Goal: Task Accomplishment & Management: Use online tool/utility

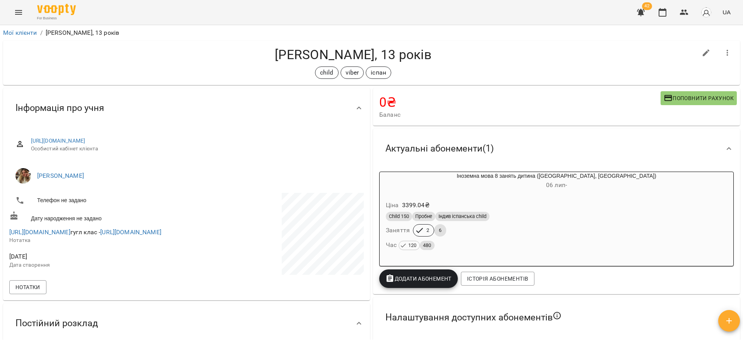
scroll to position [290, 0]
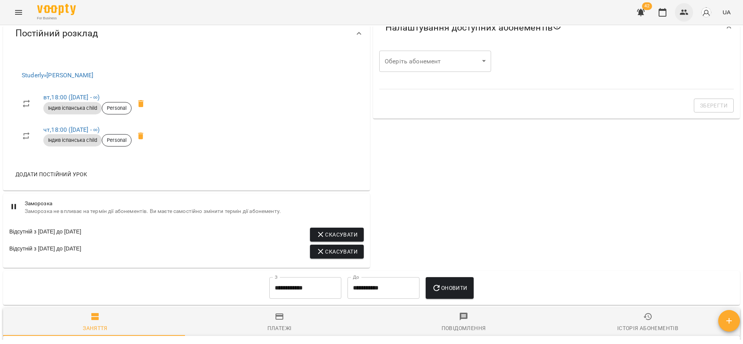
click at [685, 9] on icon "button" at bounding box center [683, 12] width 9 height 9
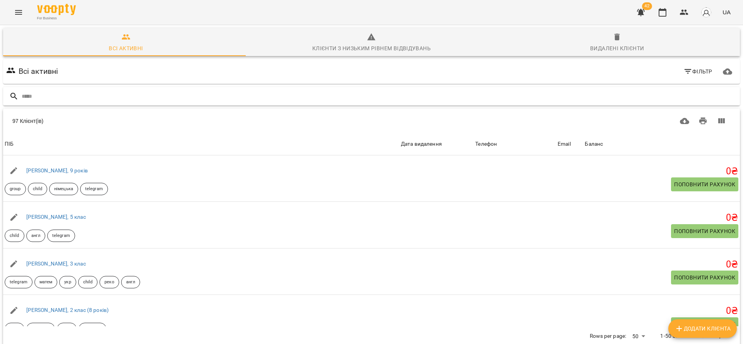
click at [169, 89] on div at bounding box center [371, 96] width 737 height 19
click at [681, 8] on icon "button" at bounding box center [683, 12] width 9 height 9
click at [666, 21] on button "button" at bounding box center [662, 12] width 19 height 19
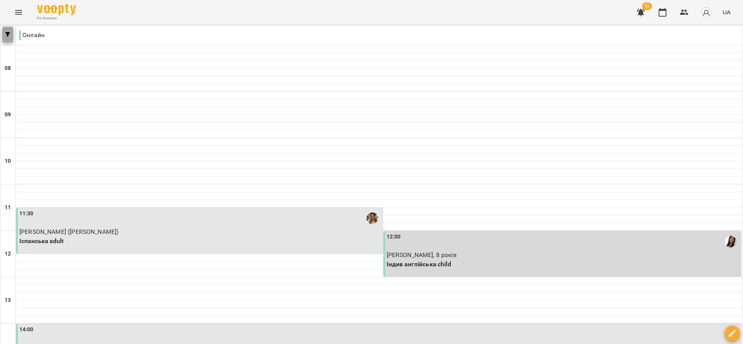
click at [6, 38] on button "button" at bounding box center [7, 34] width 11 height 15
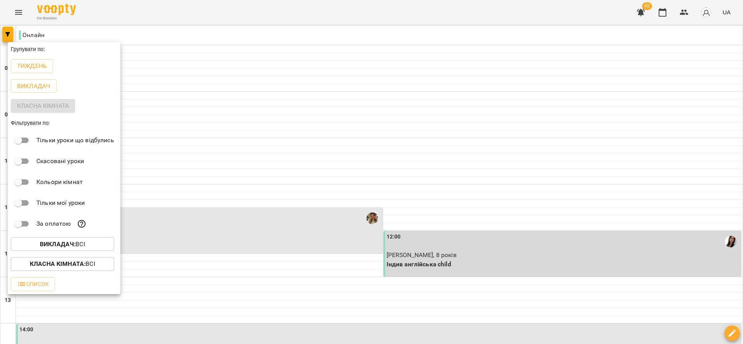
click at [87, 248] on span "Викладач : Всі" at bounding box center [62, 244] width 91 height 9
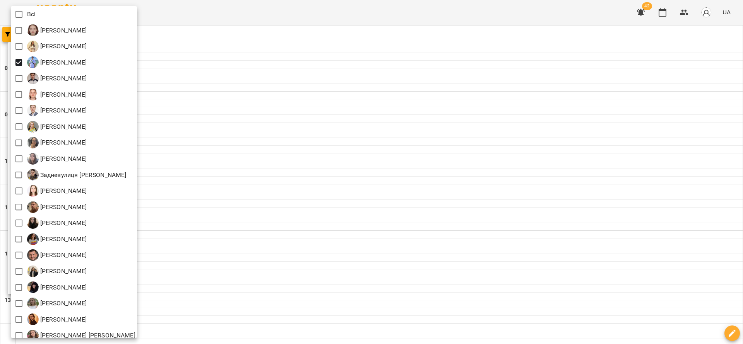
click at [320, 93] on div at bounding box center [371, 172] width 743 height 344
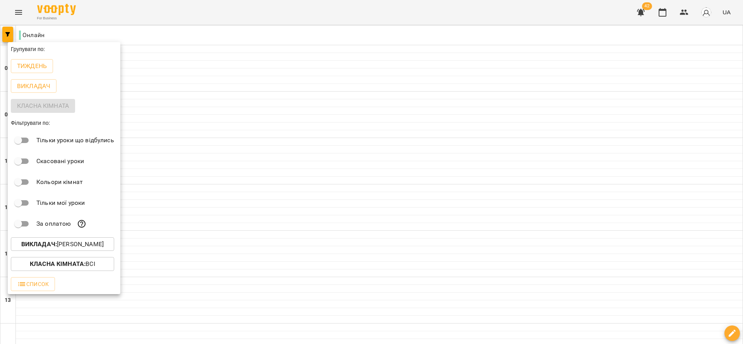
click at [54, 64] on div "Тиждень" at bounding box center [64, 66] width 113 height 20
click at [38, 72] on button "Тиждень" at bounding box center [32, 66] width 42 height 14
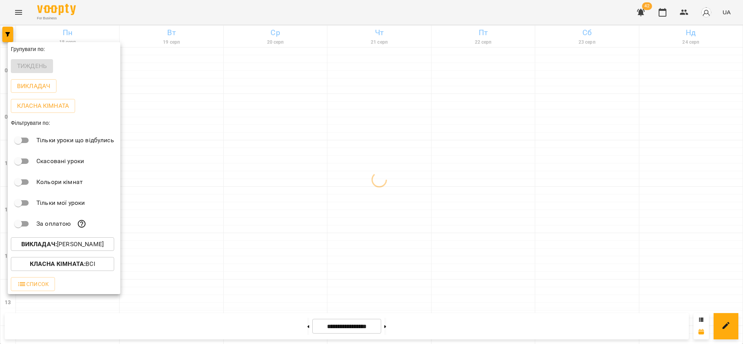
click at [320, 323] on div at bounding box center [371, 172] width 743 height 344
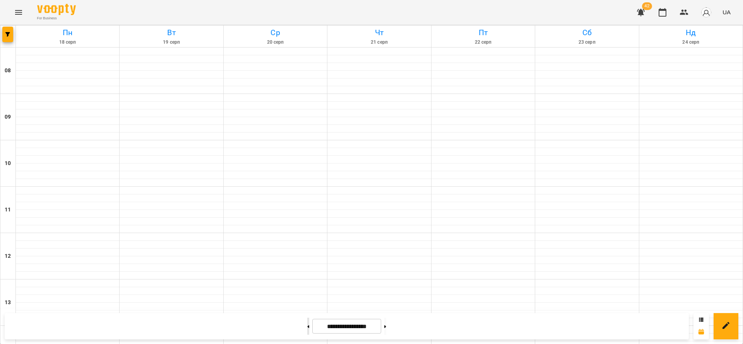
click at [307, 326] on icon at bounding box center [308, 326] width 2 height 3
click at [307, 328] on button at bounding box center [308, 326] width 2 height 17
click at [386, 324] on button at bounding box center [385, 326] width 2 height 17
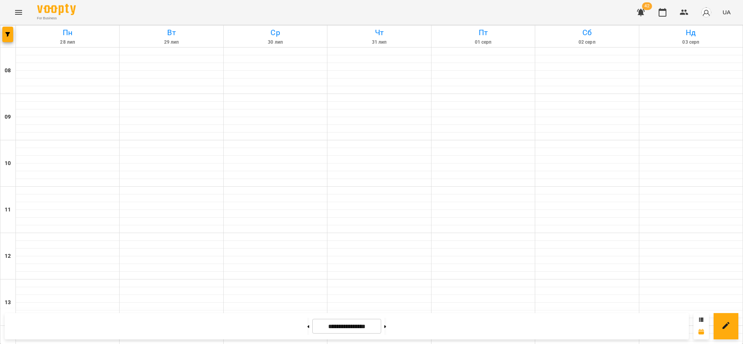
scroll to position [348, 0]
click at [386, 331] on button at bounding box center [385, 326] width 2 height 17
type input "**********"
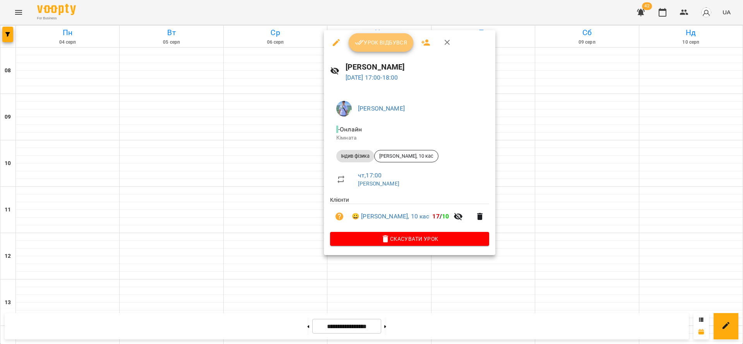
click at [382, 45] on span "Урок відбувся" at bounding box center [381, 42] width 53 height 9
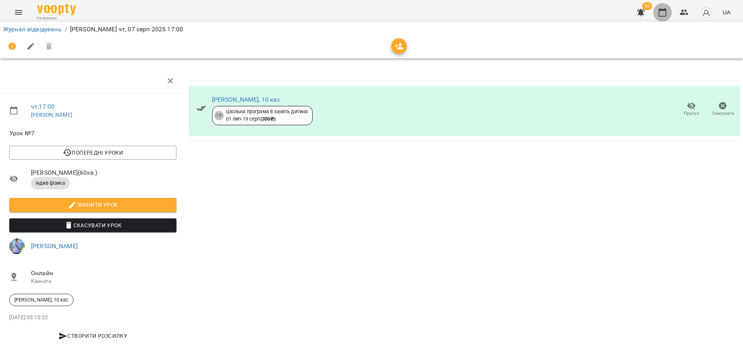
click at [666, 11] on icon "button" at bounding box center [662, 12] width 9 height 9
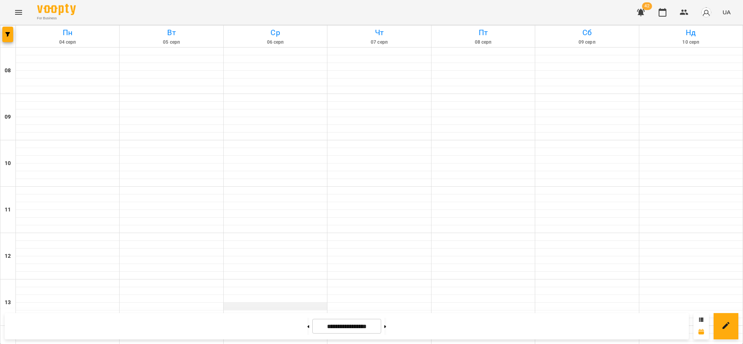
scroll to position [406, 0]
click at [307, 334] on button at bounding box center [308, 326] width 2 height 17
click at [307, 332] on button at bounding box center [308, 326] width 2 height 17
click at [4, 35] on span "button" at bounding box center [7, 34] width 11 height 5
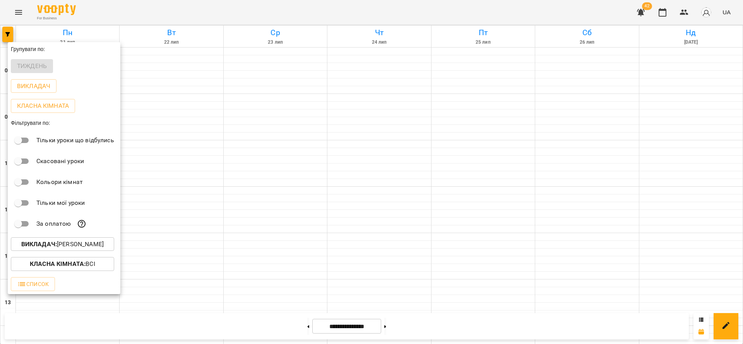
click at [86, 237] on div "Викладач : [PERSON_NAME]" at bounding box center [64, 244] width 113 height 20
click at [82, 241] on button "Викладач : [PERSON_NAME]" at bounding box center [62, 245] width 103 height 14
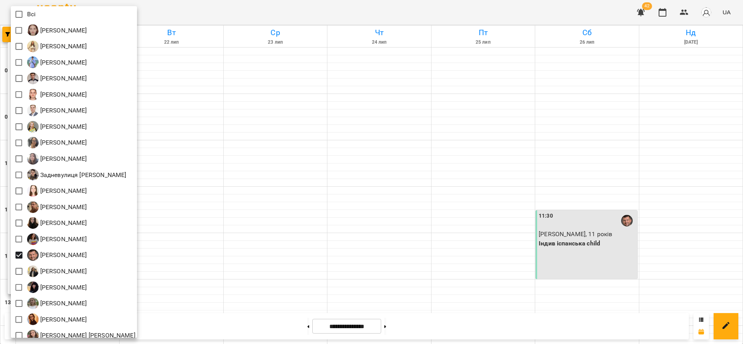
click at [307, 173] on div at bounding box center [371, 172] width 743 height 344
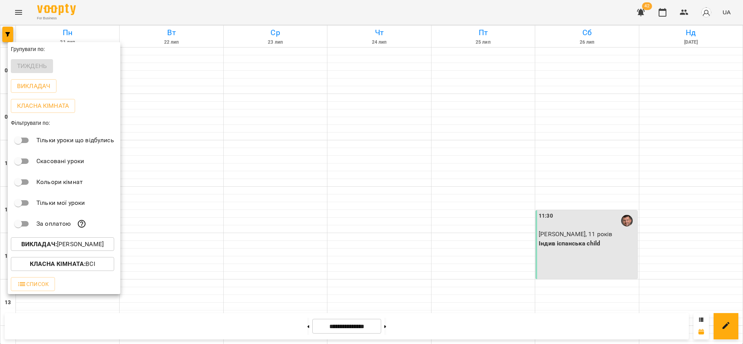
click at [363, 256] on div at bounding box center [371, 172] width 743 height 344
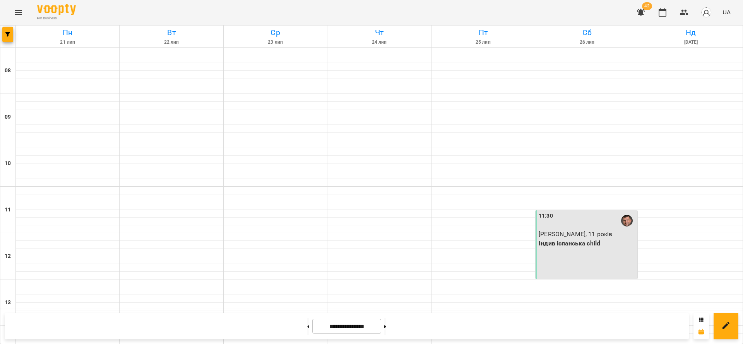
scroll to position [0, 0]
click at [603, 254] on div "11:30 [PERSON_NAME], 11 років Індив іспанська child" at bounding box center [586, 244] width 101 height 69
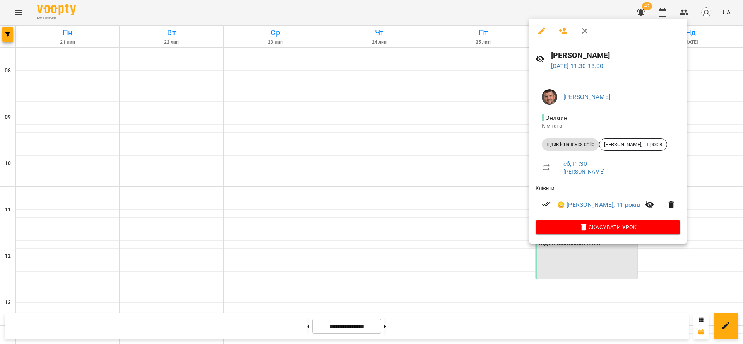
click at [427, 212] on div at bounding box center [371, 172] width 743 height 344
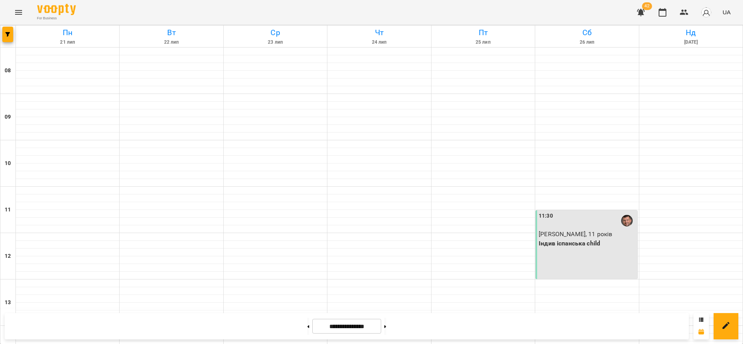
scroll to position [348, 0]
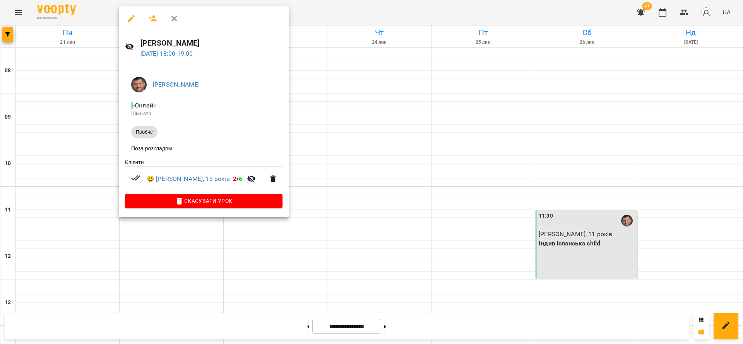
click at [370, 179] on div at bounding box center [371, 172] width 743 height 344
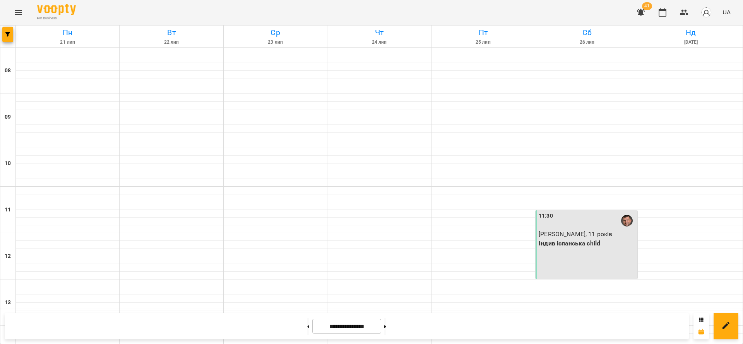
scroll to position [290, 0]
click at [386, 326] on button at bounding box center [385, 326] width 2 height 17
type input "**********"
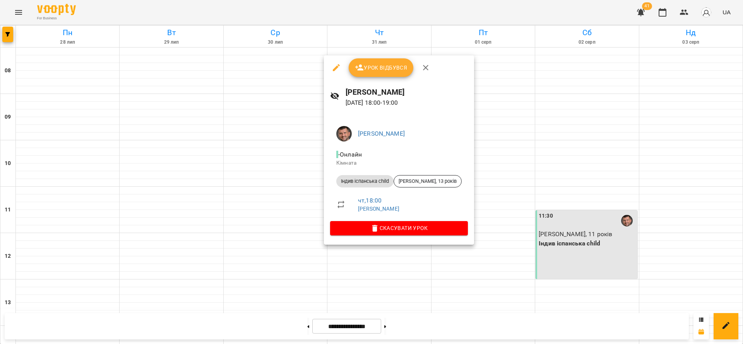
click at [386, 76] on button "Урок відбувся" at bounding box center [381, 67] width 65 height 19
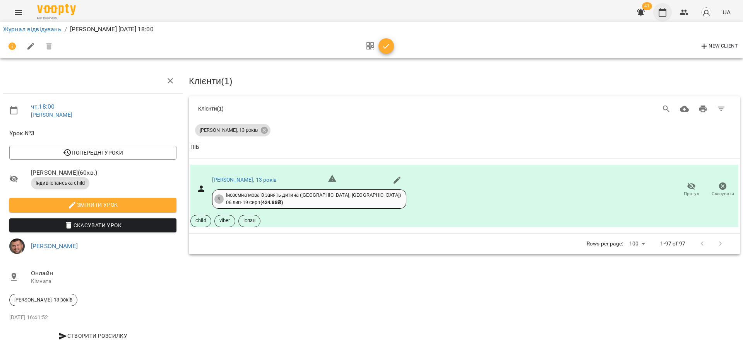
click at [661, 12] on icon "button" at bounding box center [662, 12] width 9 height 9
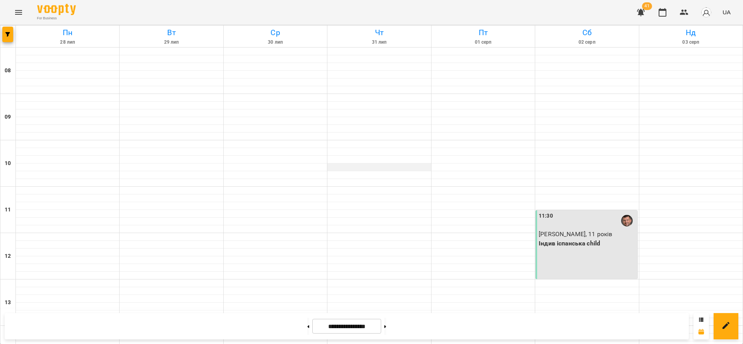
scroll to position [406, 0]
click at [7, 39] on button "button" at bounding box center [7, 34] width 11 height 15
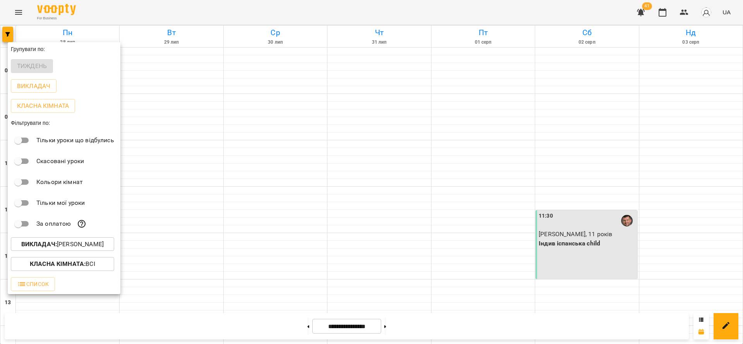
click at [73, 240] on button "Викладач : [PERSON_NAME]" at bounding box center [62, 245] width 103 height 14
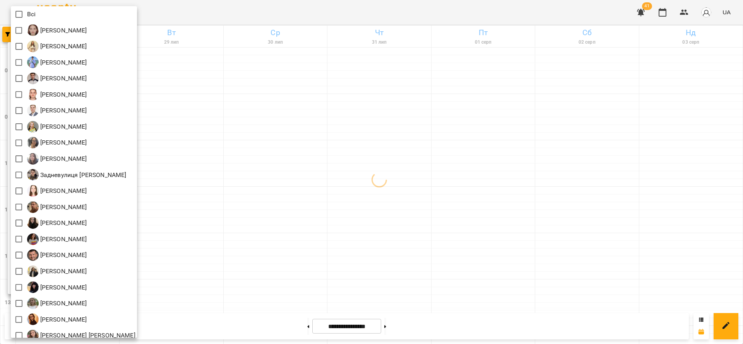
scroll to position [233, 0]
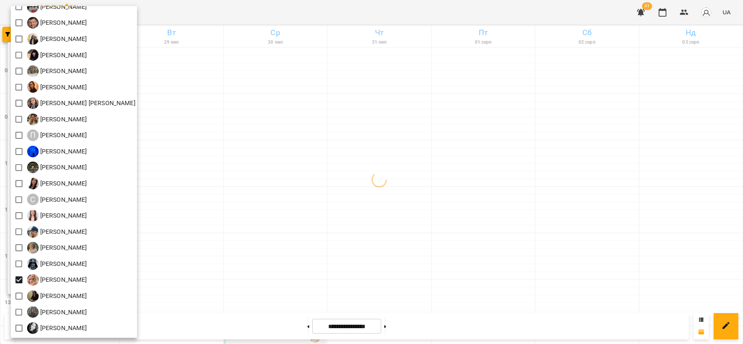
click at [301, 238] on div at bounding box center [371, 172] width 743 height 344
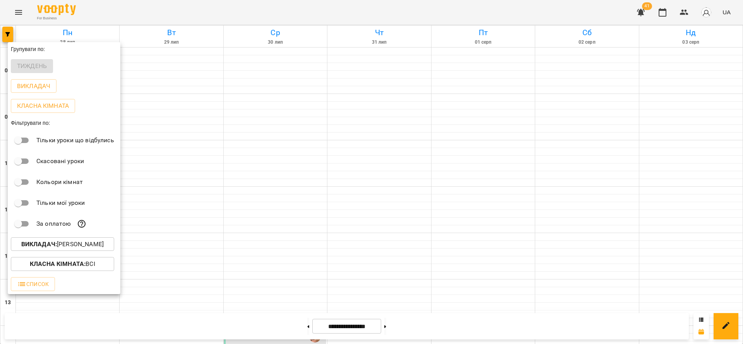
click at [330, 325] on div at bounding box center [371, 172] width 743 height 344
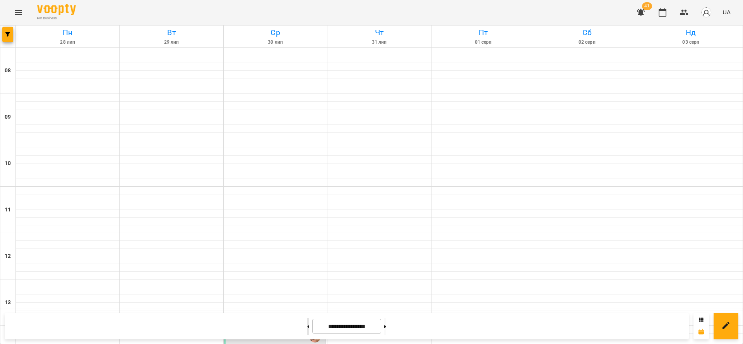
click at [307, 327] on button at bounding box center [308, 326] width 2 height 17
click at [386, 327] on button at bounding box center [385, 326] width 2 height 17
click at [7, 37] on button "button" at bounding box center [7, 34] width 11 height 15
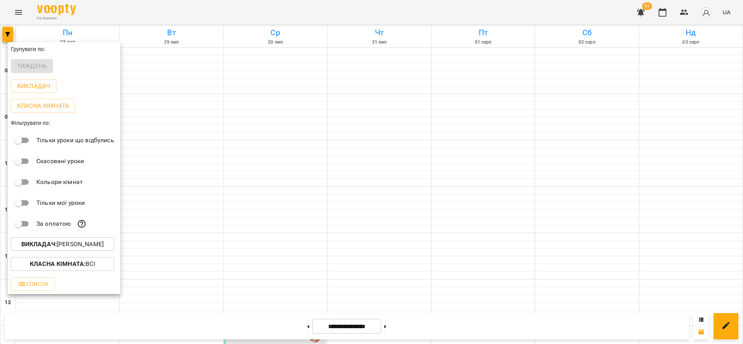
click at [67, 244] on p "Викладач : [PERSON_NAME]" at bounding box center [62, 244] width 82 height 9
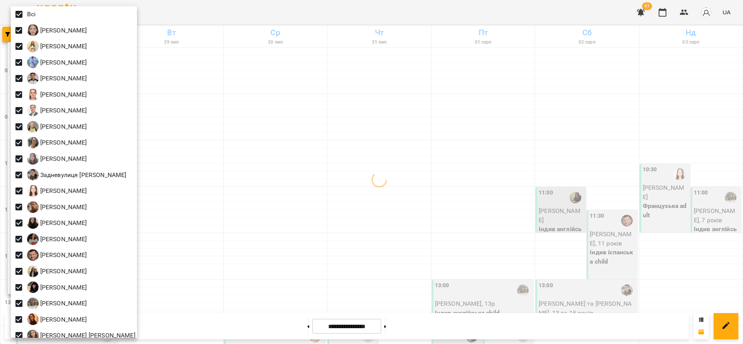
click at [362, 323] on div at bounding box center [371, 172] width 743 height 344
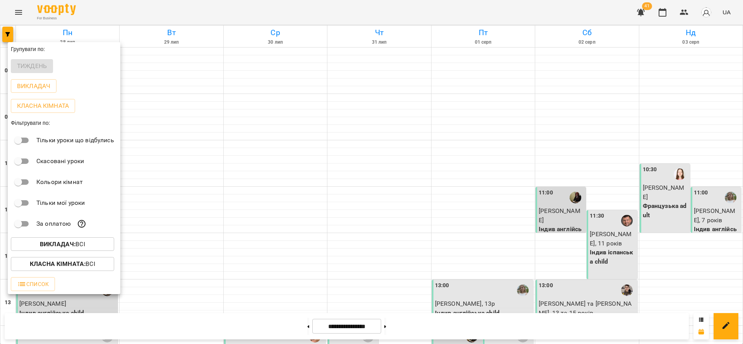
click at [342, 330] on div at bounding box center [371, 172] width 743 height 344
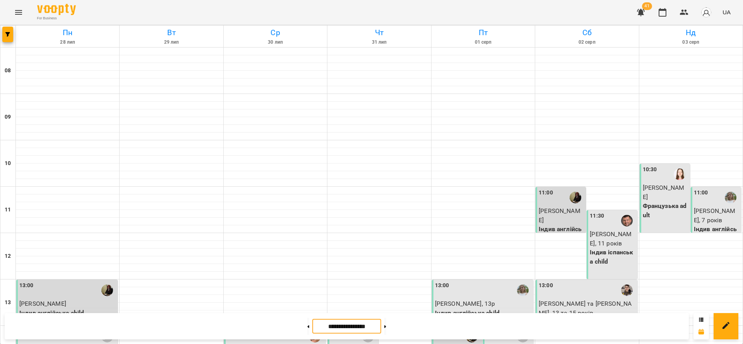
click at [341, 329] on input "**********" at bounding box center [346, 326] width 69 height 15
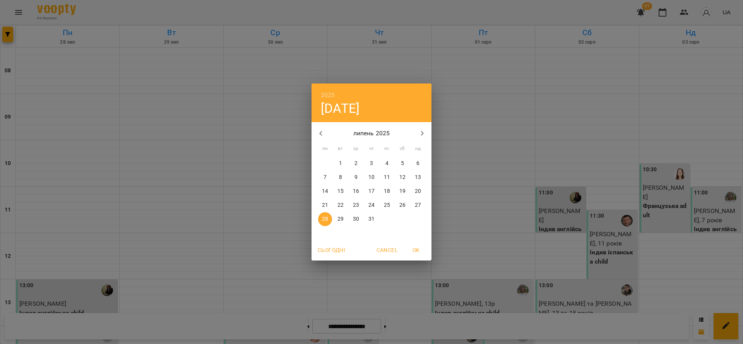
click at [423, 132] on icon "button" at bounding box center [422, 133] width 9 height 9
click at [342, 205] on p "19" at bounding box center [340, 206] width 6 height 8
type input "**********"
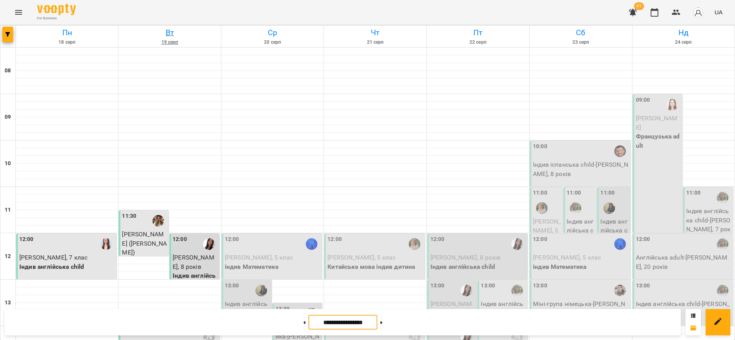
click at [169, 37] on h6 "Вт" at bounding box center [170, 33] width 100 height 12
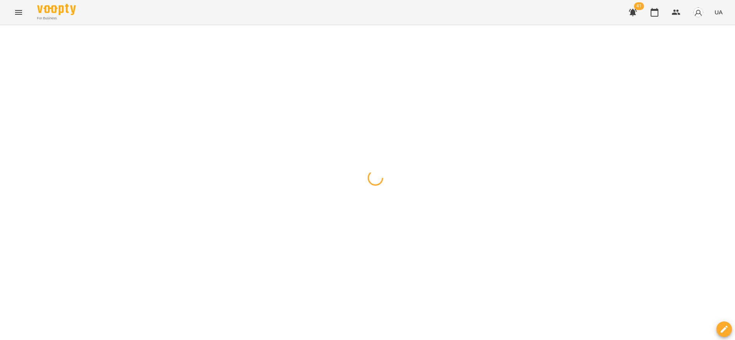
click at [11, 37] on button "button" at bounding box center [7, 34] width 11 height 15
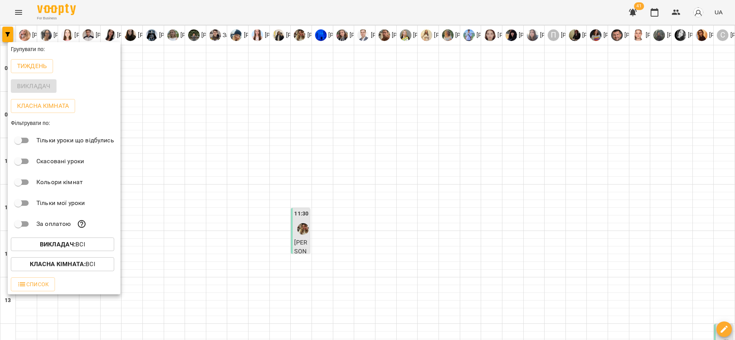
drag, startPoint x: 45, startPoint y: 106, endPoint x: 294, endPoint y: 39, distance: 257.2
click at [46, 106] on p "Класна кімната" at bounding box center [43, 105] width 52 height 9
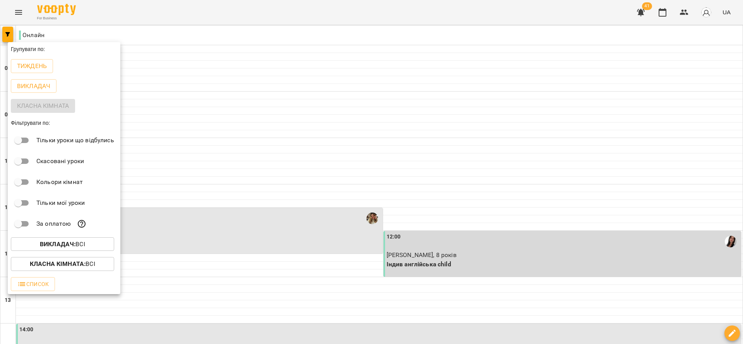
click at [297, 239] on div at bounding box center [371, 172] width 743 height 344
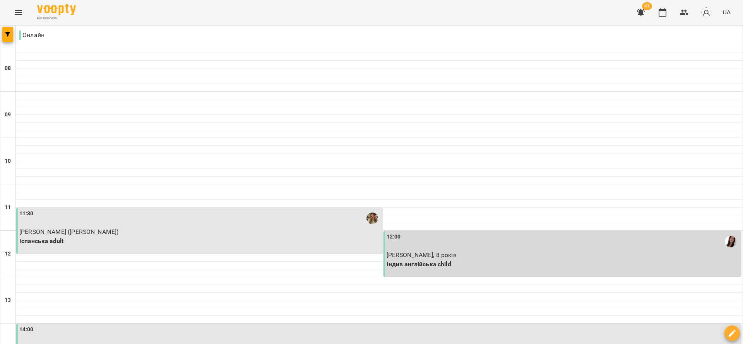
scroll to position [174, 0]
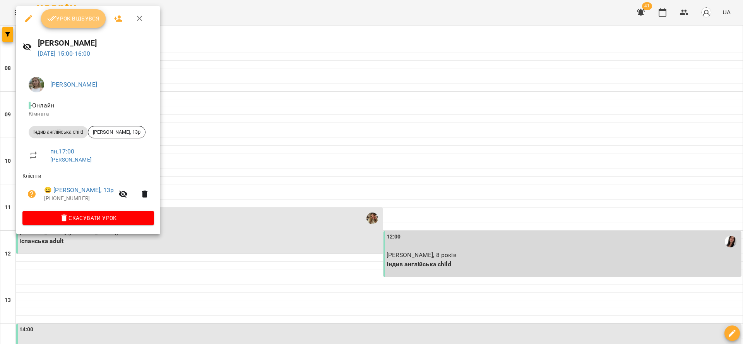
click at [66, 19] on span "Урок відбувся" at bounding box center [73, 18] width 53 height 9
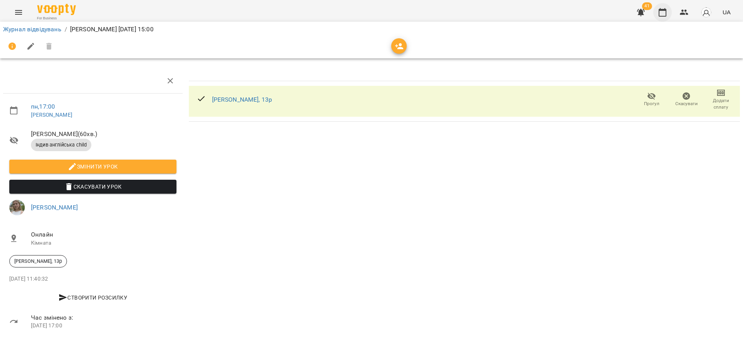
click at [666, 10] on icon "button" at bounding box center [663, 12] width 8 height 9
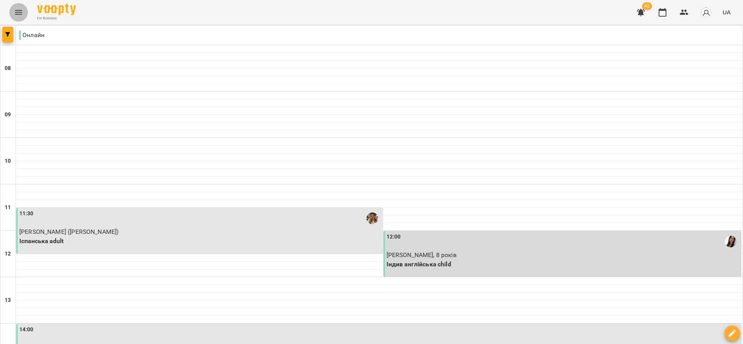
click at [19, 12] on icon "Menu" at bounding box center [18, 12] width 9 height 9
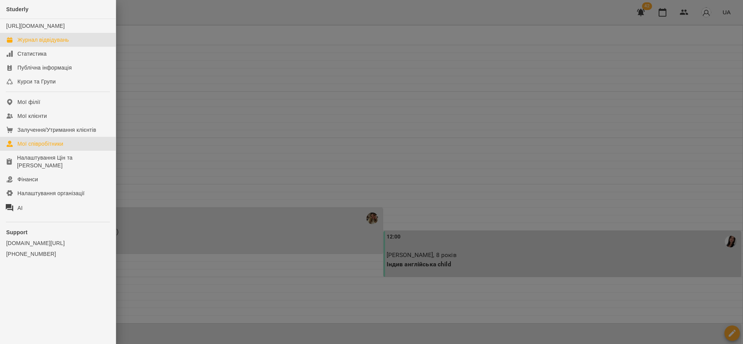
click at [26, 148] on div "Мої співробітники" at bounding box center [40, 144] width 46 height 8
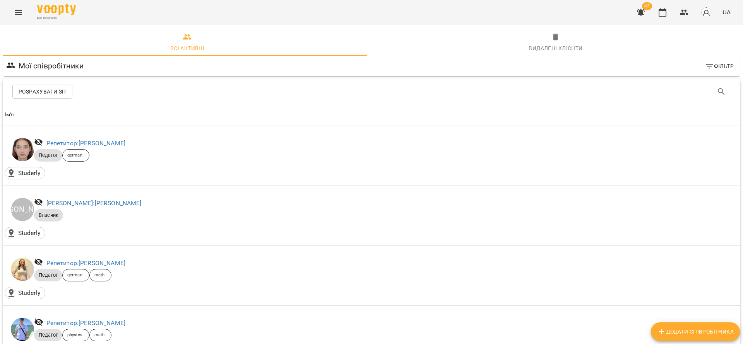
click at [41, 94] on span "Розрахувати ЗП" at bounding box center [43, 91] width 48 height 9
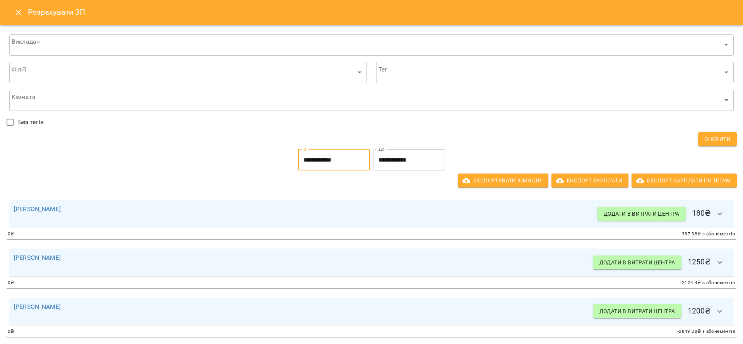
click at [354, 160] on input "**********" at bounding box center [334, 160] width 72 height 22
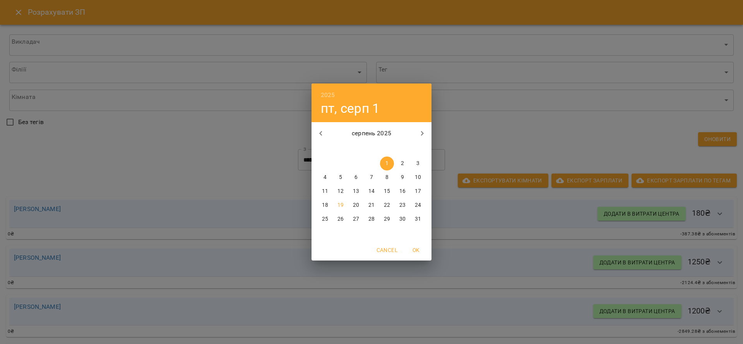
click at [322, 133] on icon "button" at bounding box center [320, 133] width 9 height 9
click at [328, 207] on p "21" at bounding box center [325, 206] width 6 height 8
type input "**********"
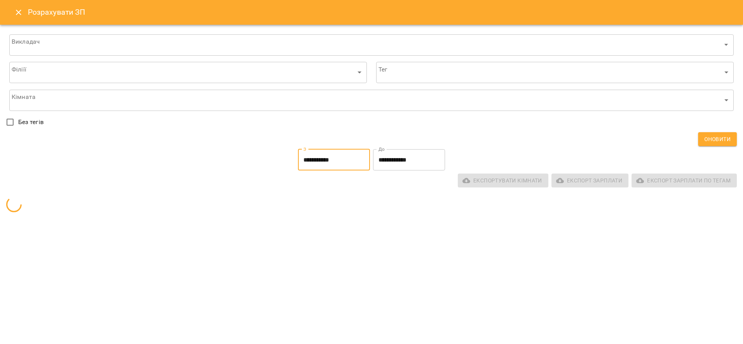
click at [404, 159] on input "**********" at bounding box center [409, 160] width 72 height 22
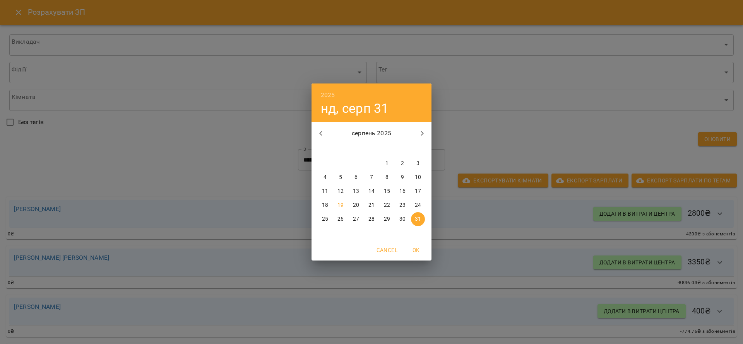
click at [423, 135] on icon "button" at bounding box center [422, 133] width 9 height 9
click at [320, 132] on icon "button" at bounding box center [320, 133] width 9 height 9
click at [418, 163] on p "3" at bounding box center [417, 164] width 3 height 8
type input "**********"
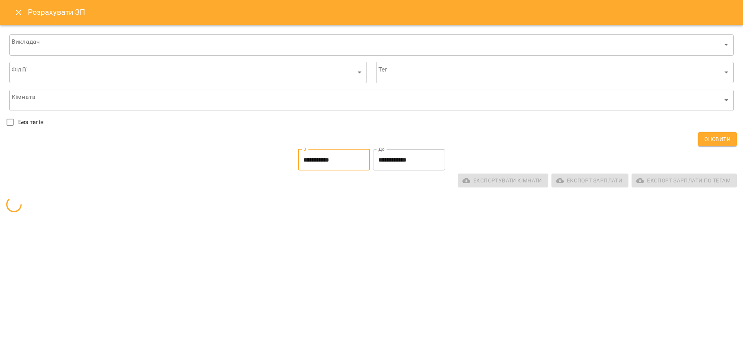
click at [339, 156] on input "**********" at bounding box center [334, 160] width 72 height 22
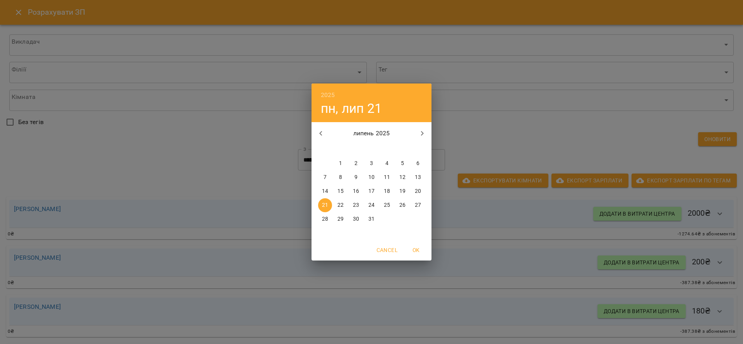
click at [529, 125] on div "2025 пн, лип 21 липень 2025 пн вт ср чт пт сб нд 30 1 2 3 4 5 6 7 8 9 10 11 12 …" at bounding box center [371, 172] width 743 height 344
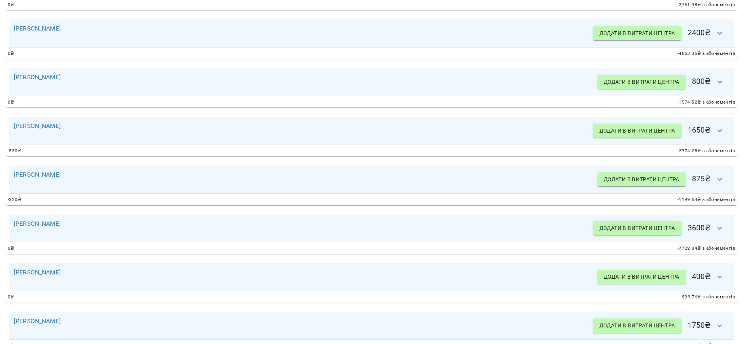
scroll to position [670, 0]
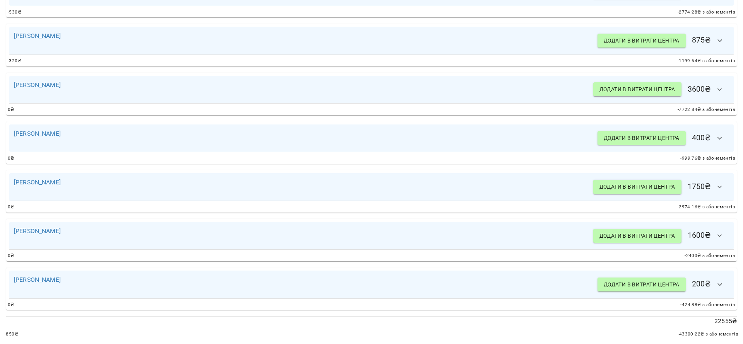
drag, startPoint x: 709, startPoint y: 273, endPoint x: 712, endPoint y: 262, distance: 11.2
click at [715, 280] on icon "button" at bounding box center [719, 284] width 9 height 9
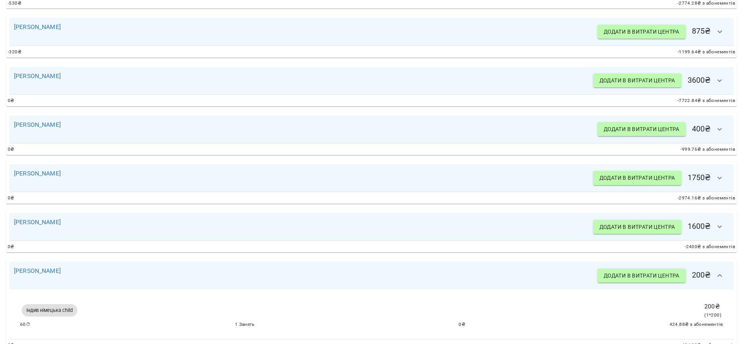
drag, startPoint x: 712, startPoint y: 224, endPoint x: 712, endPoint y: 203, distance: 20.5
click at [715, 222] on icon "button" at bounding box center [719, 226] width 9 height 9
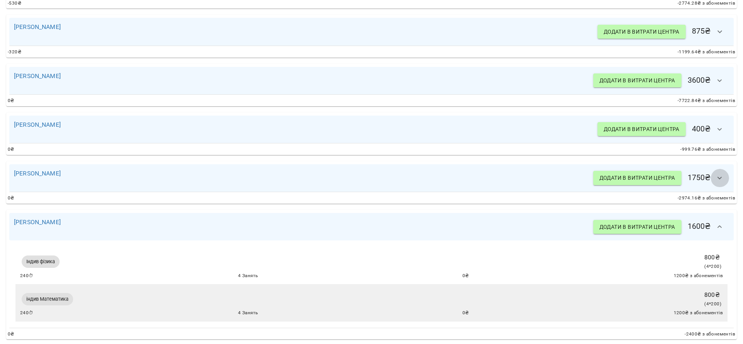
drag, startPoint x: 711, startPoint y: 175, endPoint x: 713, endPoint y: 133, distance: 41.4
click at [715, 174] on icon "button" at bounding box center [719, 178] width 9 height 9
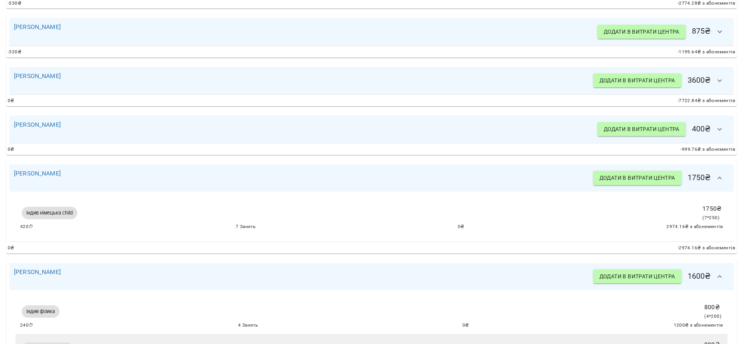
click at [714, 121] on button "button" at bounding box center [719, 129] width 19 height 19
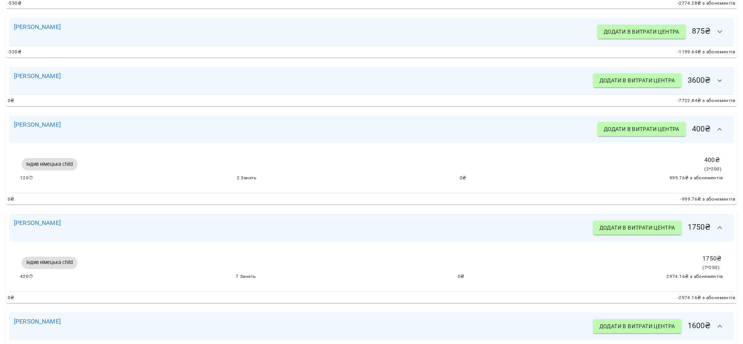
click at [715, 77] on icon "button" at bounding box center [719, 80] width 9 height 9
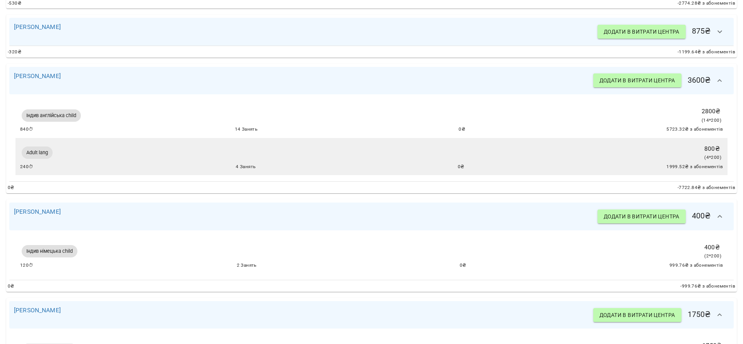
click at [712, 20] on div "Рараговська Антоніна Леонівна Додати в витрати центра 875 ₴" at bounding box center [371, 32] width 724 height 28
click at [717, 32] on icon "button" at bounding box center [719, 32] width 5 height 3
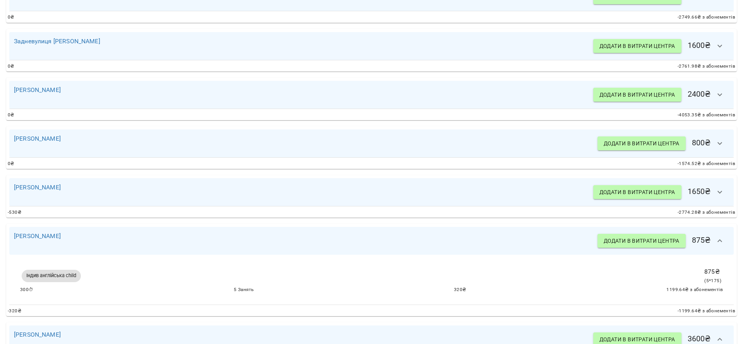
scroll to position [380, 0]
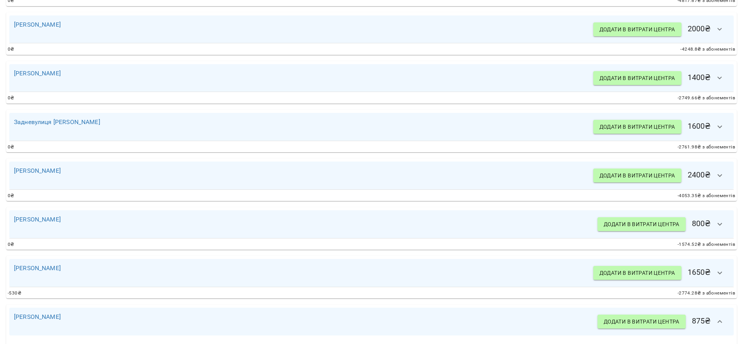
click at [715, 275] on icon "button" at bounding box center [719, 273] width 9 height 9
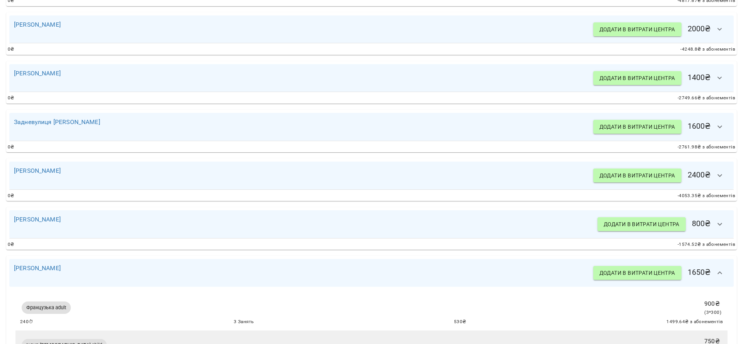
click at [715, 221] on icon "button" at bounding box center [719, 224] width 9 height 9
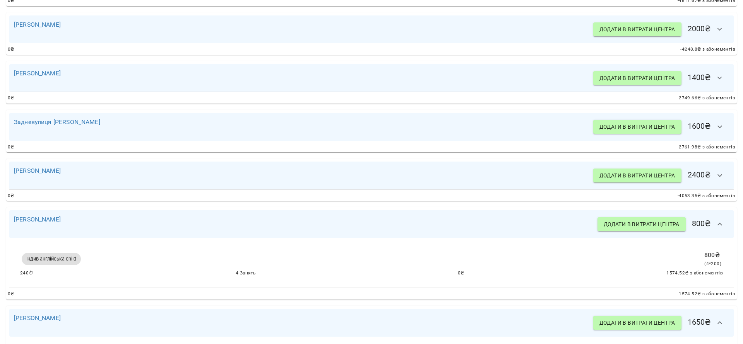
click at [715, 175] on icon "button" at bounding box center [719, 175] width 9 height 9
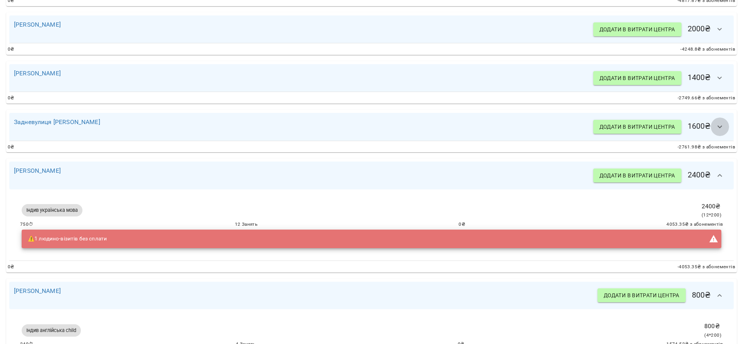
drag, startPoint x: 711, startPoint y: 127, endPoint x: 711, endPoint y: 86, distance: 41.8
click at [715, 127] on icon "button" at bounding box center [719, 126] width 9 height 9
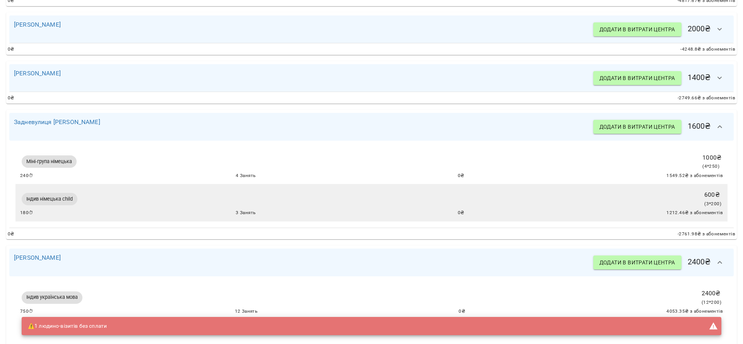
drag, startPoint x: 708, startPoint y: 77, endPoint x: 708, endPoint y: 71, distance: 6.2
click at [715, 77] on icon "button" at bounding box center [719, 78] width 9 height 9
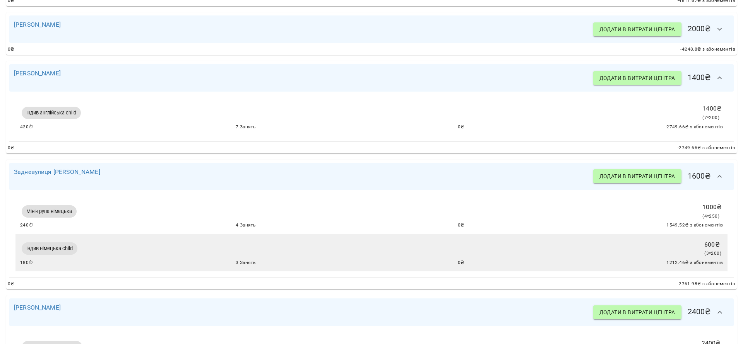
click at [711, 23] on button "button" at bounding box center [719, 29] width 19 height 19
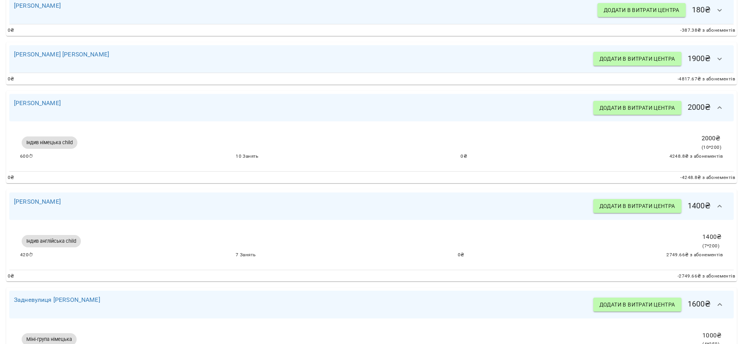
scroll to position [264, 0]
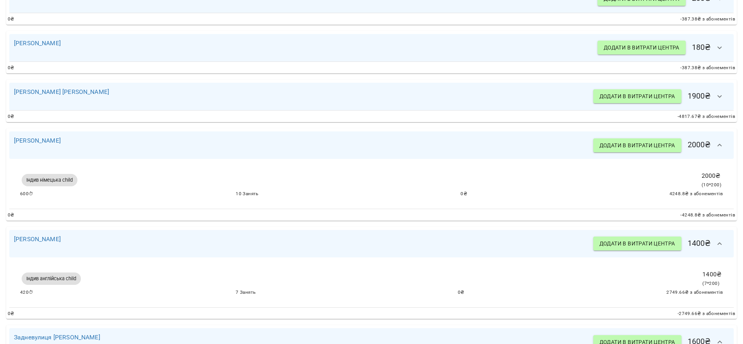
click at [715, 93] on button "button" at bounding box center [719, 96] width 19 height 19
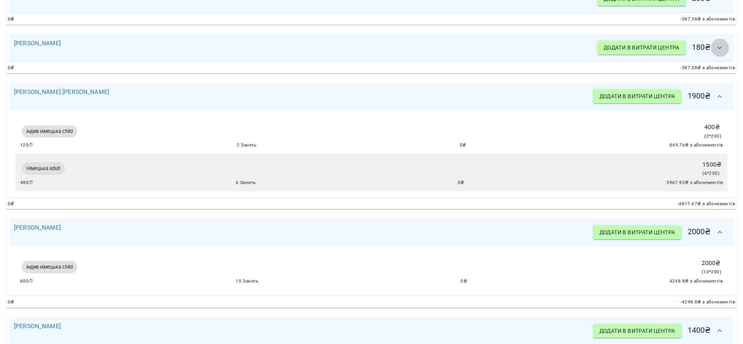
click at [716, 44] on button "button" at bounding box center [719, 48] width 19 height 19
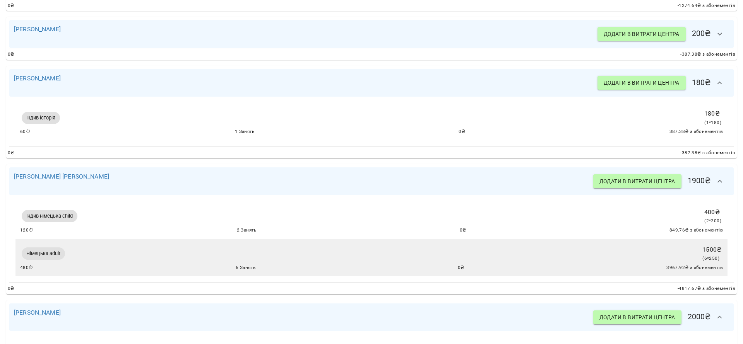
scroll to position [148, 0]
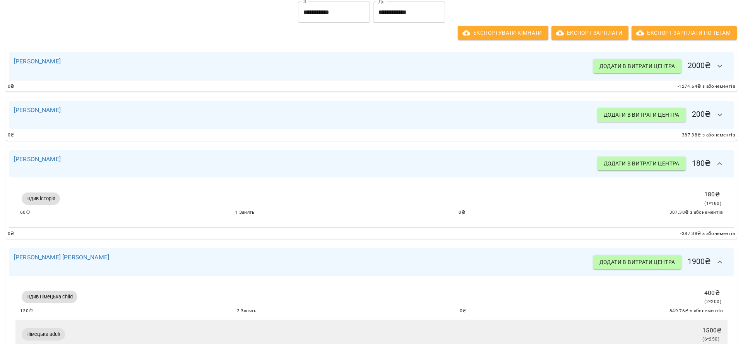
click at [715, 118] on icon "button" at bounding box center [719, 114] width 9 height 9
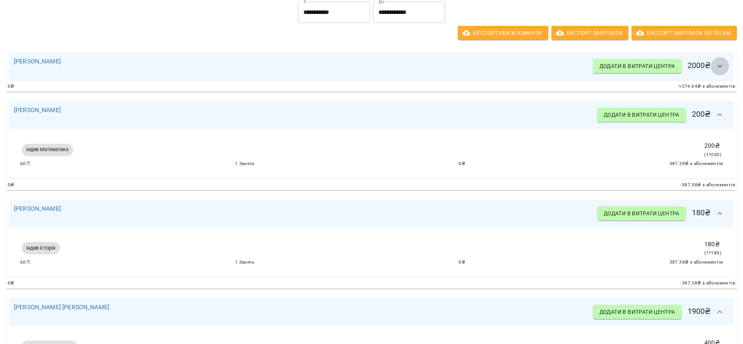
click at [715, 69] on icon "button" at bounding box center [719, 66] width 9 height 9
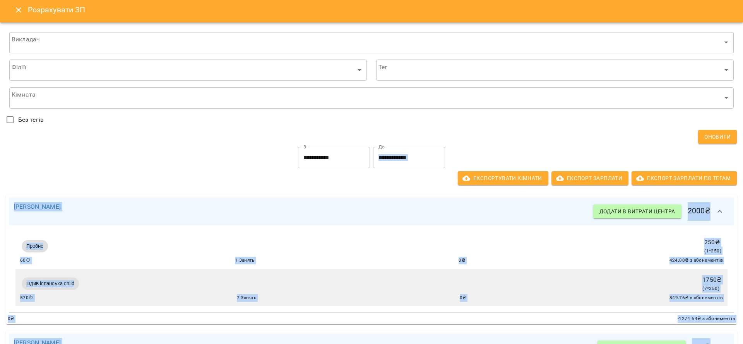
scroll to position [0, 0]
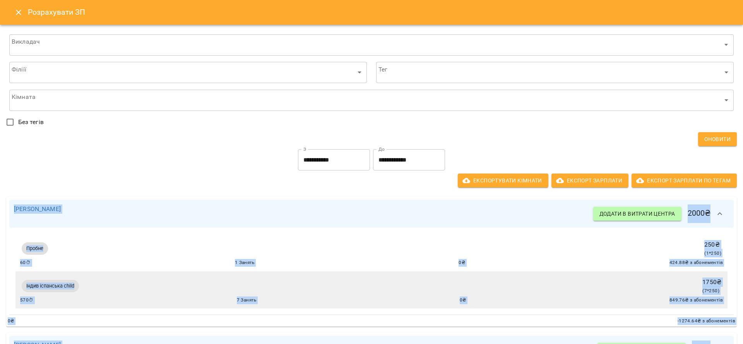
drag, startPoint x: 721, startPoint y: 285, endPoint x: 9, endPoint y: 205, distance: 716.1
copy div "Маленченко Юрій Сергійович Додати в витрати центра 2000 ₴ Пробне 250 ₴ ( 1 * 25…"
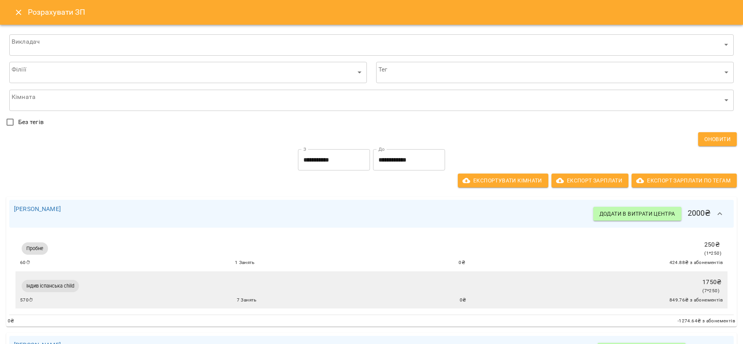
click at [151, 149] on div "**********" at bounding box center [372, 160] width 734 height 25
